Goal: Check status: Check status

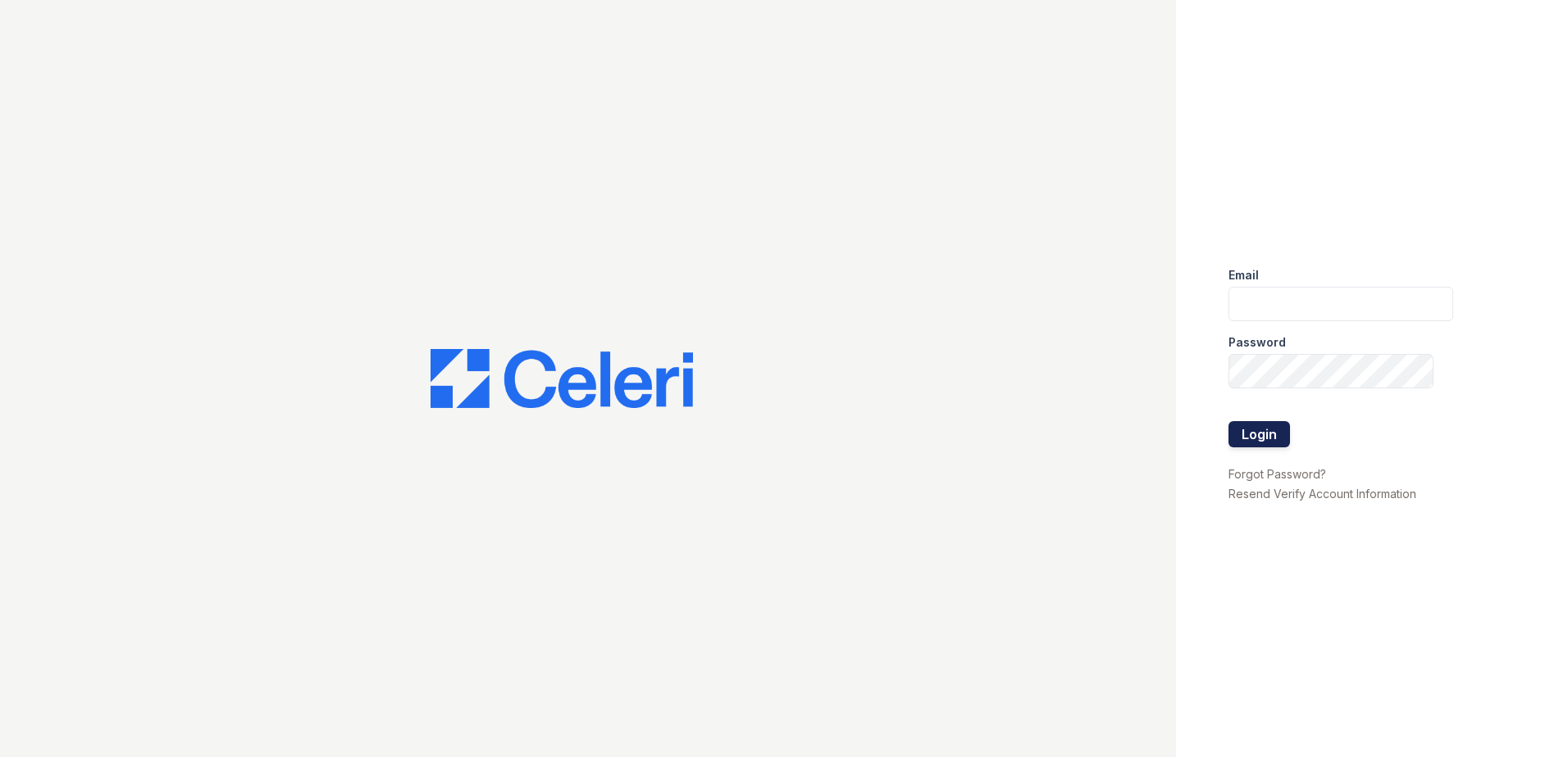
type input "rkramer@trinity-pm.com"
click at [1268, 434] on button "Login" at bounding box center [1259, 434] width 61 height 26
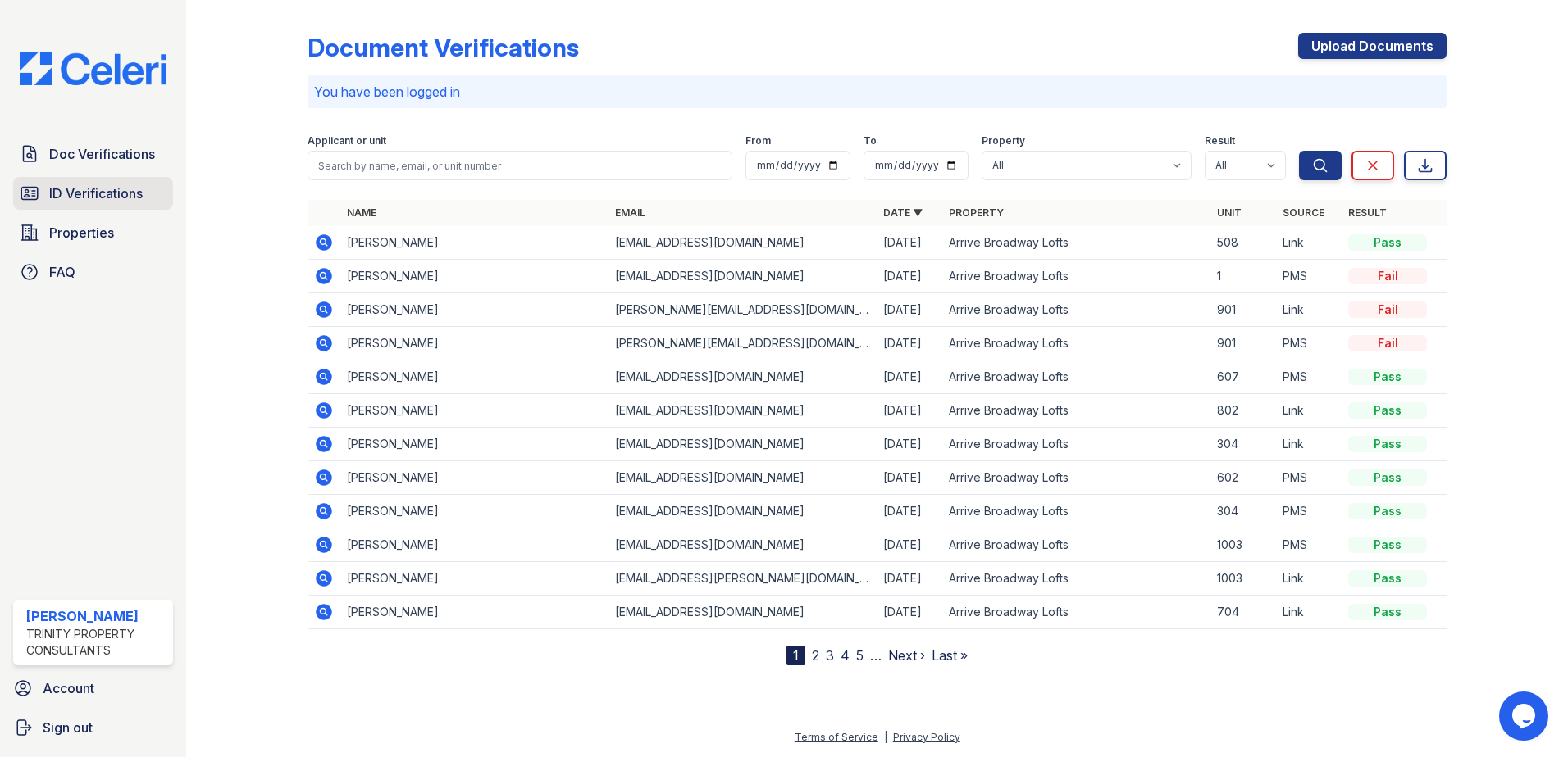
click at [119, 189] on span "ID Verifications" at bounding box center [95, 193] width 93 height 20
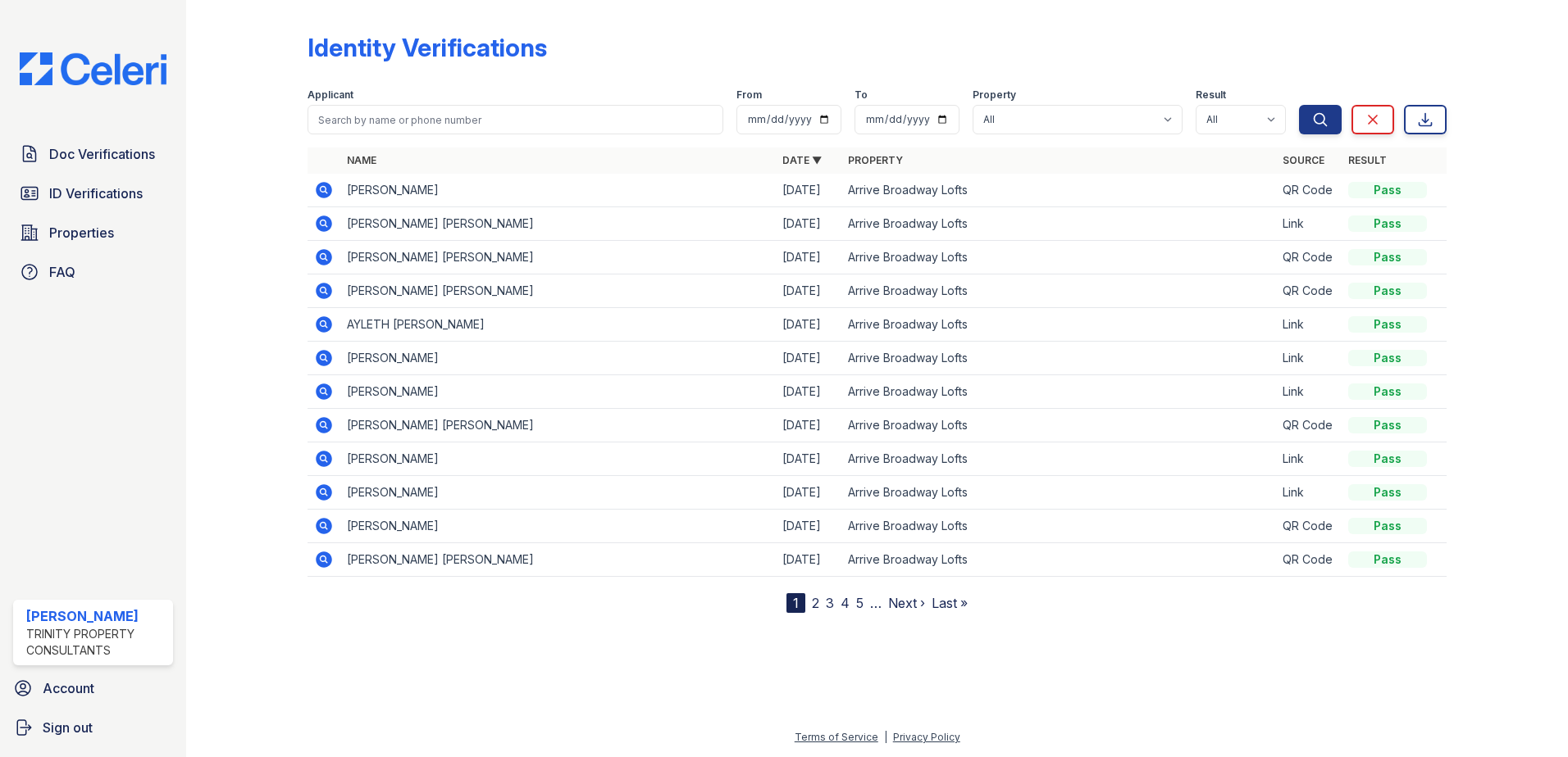
click at [323, 227] on icon at bounding box center [324, 223] width 16 height 16
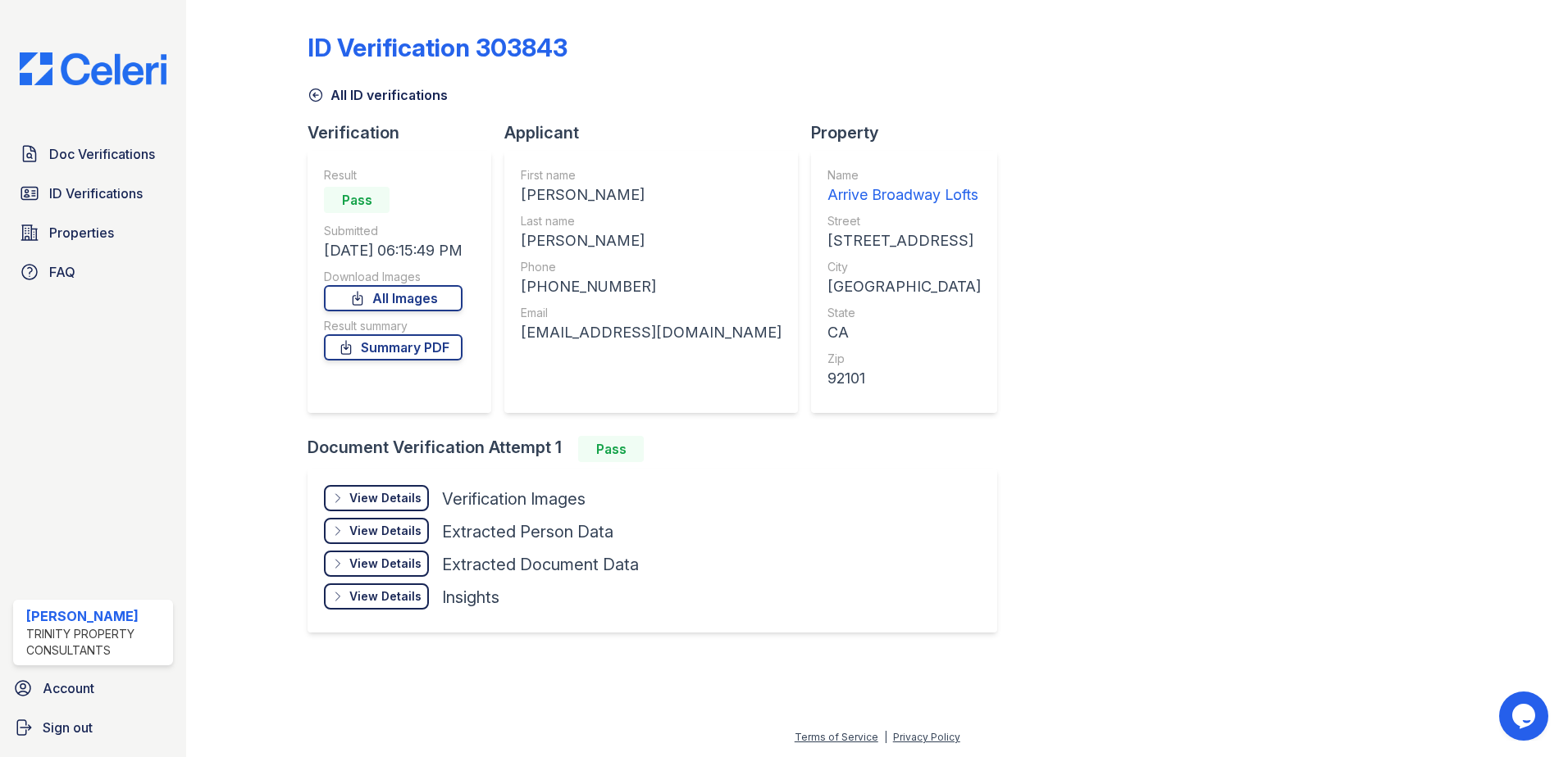
click at [400, 501] on div "View Details" at bounding box center [385, 497] width 72 height 16
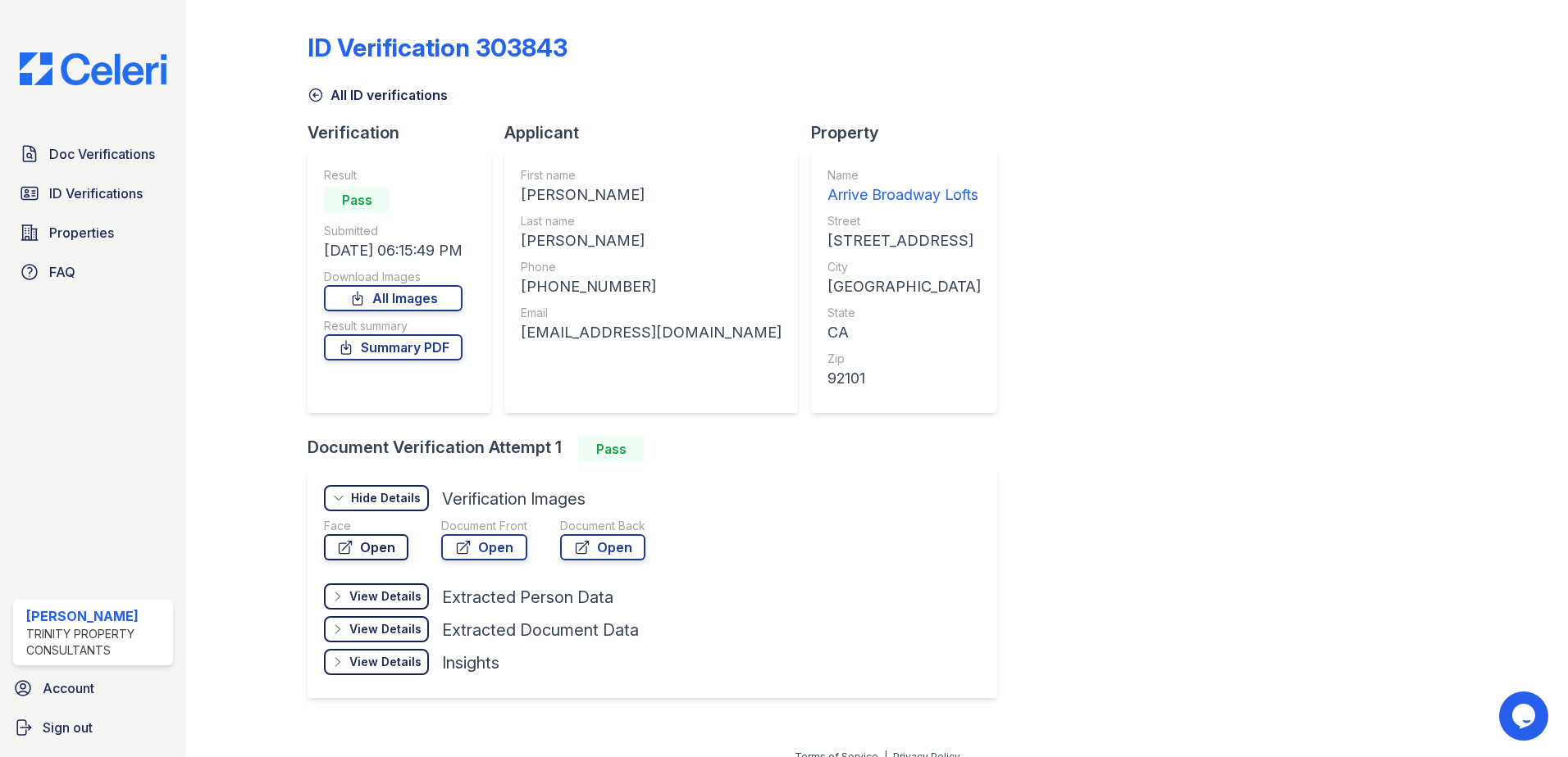
click at [358, 553] on link "Open" at bounding box center [366, 547] width 85 height 26
click at [477, 557] on link "Open" at bounding box center [484, 547] width 87 height 26
